Goal: Transaction & Acquisition: Book appointment/travel/reservation

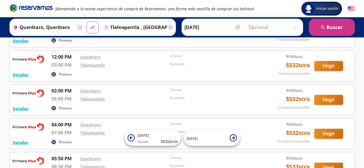
click at [62, 91] on p "02:00 PM" at bounding box center [64, 90] width 26 height 7
click at [28, 94] on img at bounding box center [29, 93] width 32 height 12
click at [20, 110] on button "Detalles" at bounding box center [21, 109] width 16 height 6
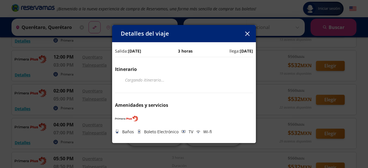
click at [249, 35] on icon "button" at bounding box center [247, 34] width 4 height 4
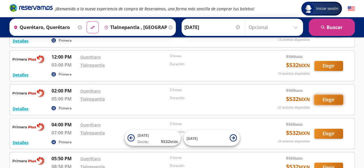
click at [319, 98] on button "Elegir" at bounding box center [328, 100] width 29 height 10
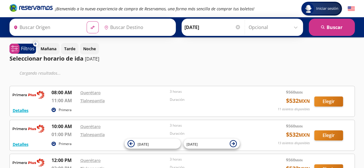
type input "Querétaro, Querétaro"
type input "Tlalnepantla , [GEOGRAPHIC_DATA]"
